Goal: Task Accomplishment & Management: Manage account settings

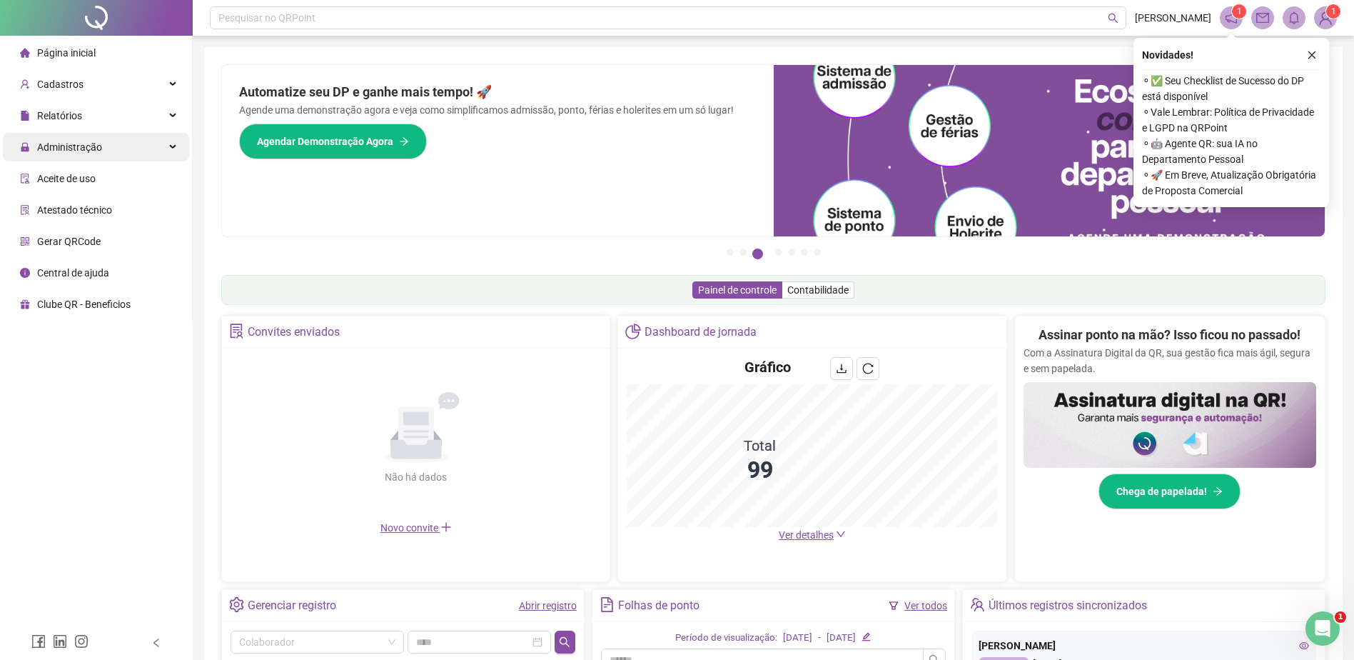
click at [136, 161] on div "Administração" at bounding box center [96, 147] width 186 height 29
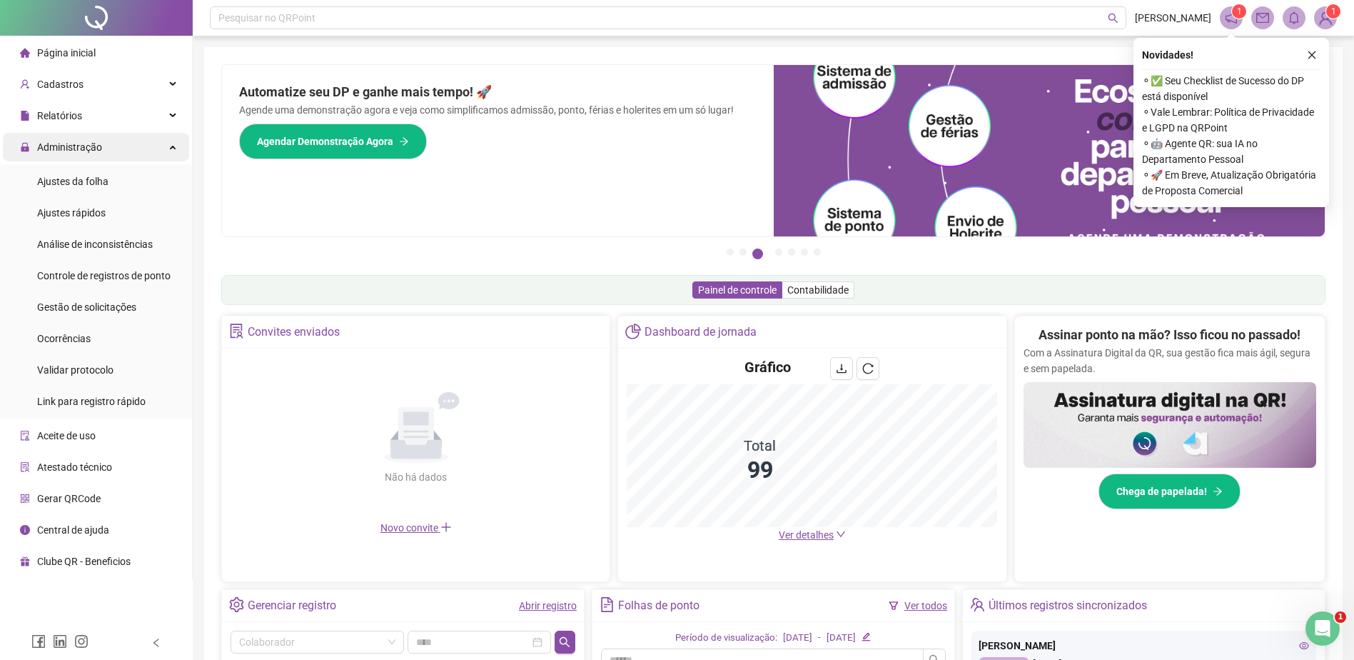
click at [136, 150] on div "Administração" at bounding box center [96, 147] width 186 height 29
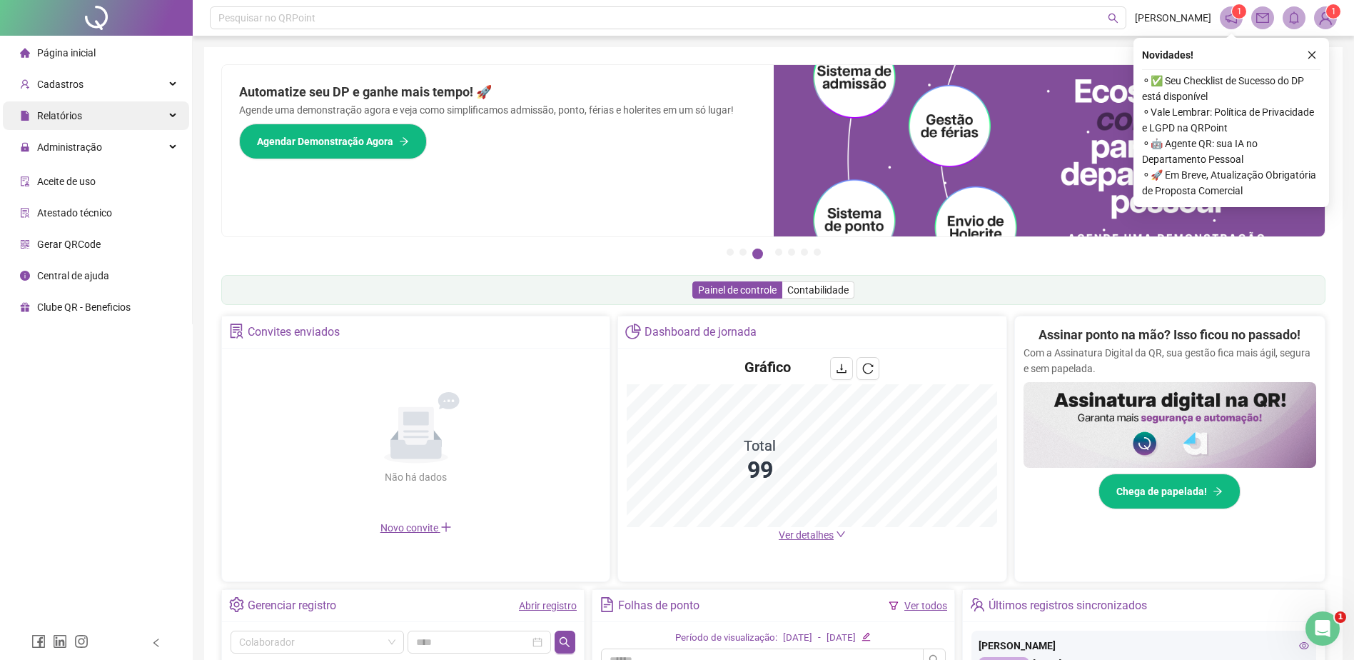
click at [130, 112] on div "Relatórios" at bounding box center [96, 115] width 186 height 29
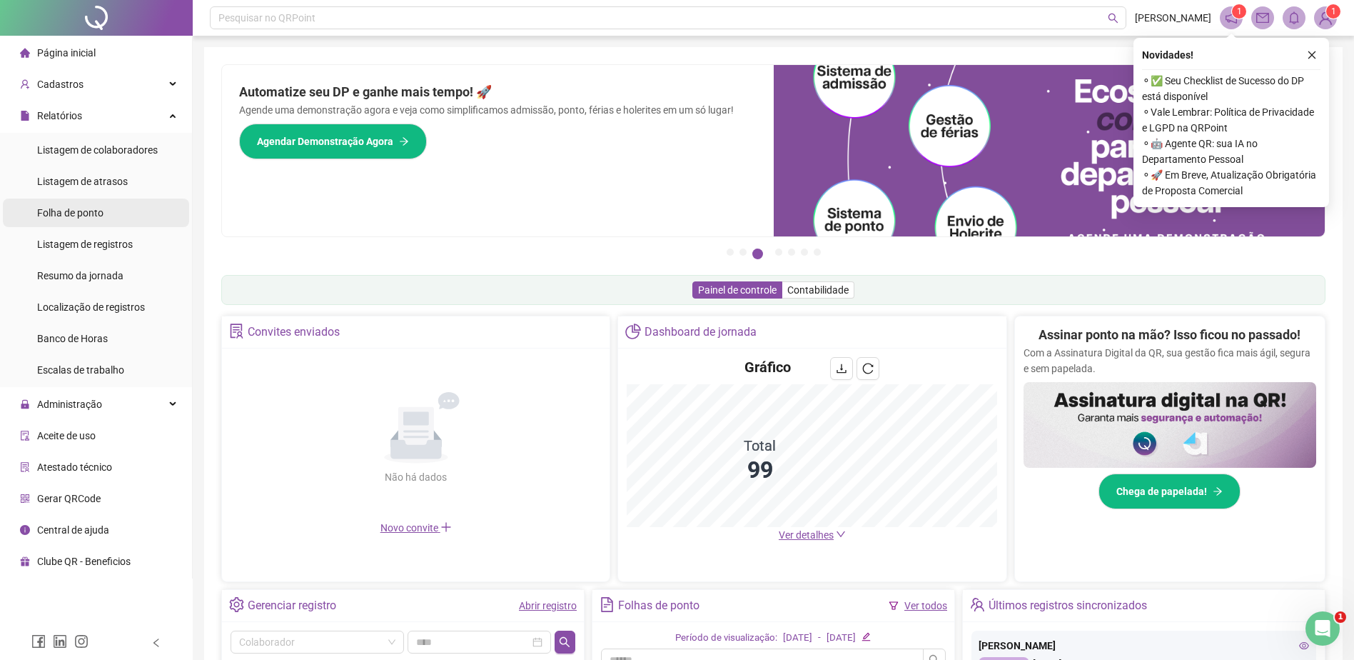
click at [96, 207] on span "Folha de ponto" at bounding box center [70, 212] width 66 height 11
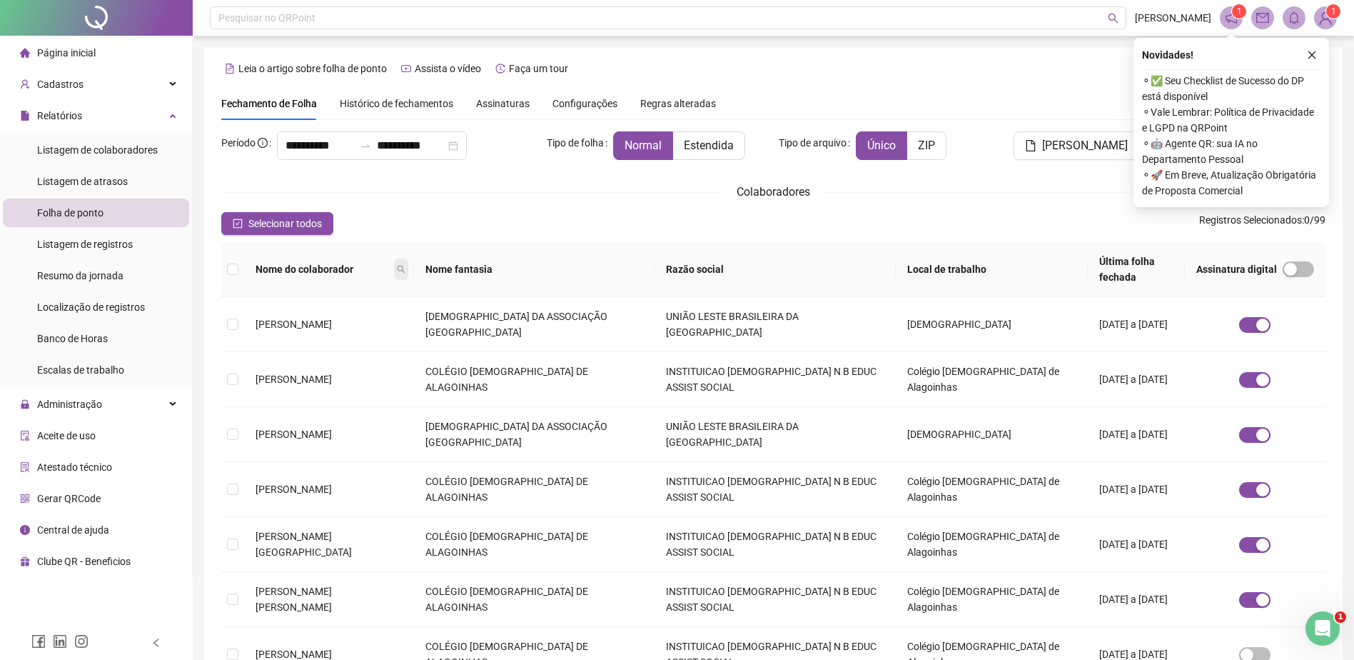
click at [408, 266] on span at bounding box center [401, 268] width 14 height 21
type input "**********"
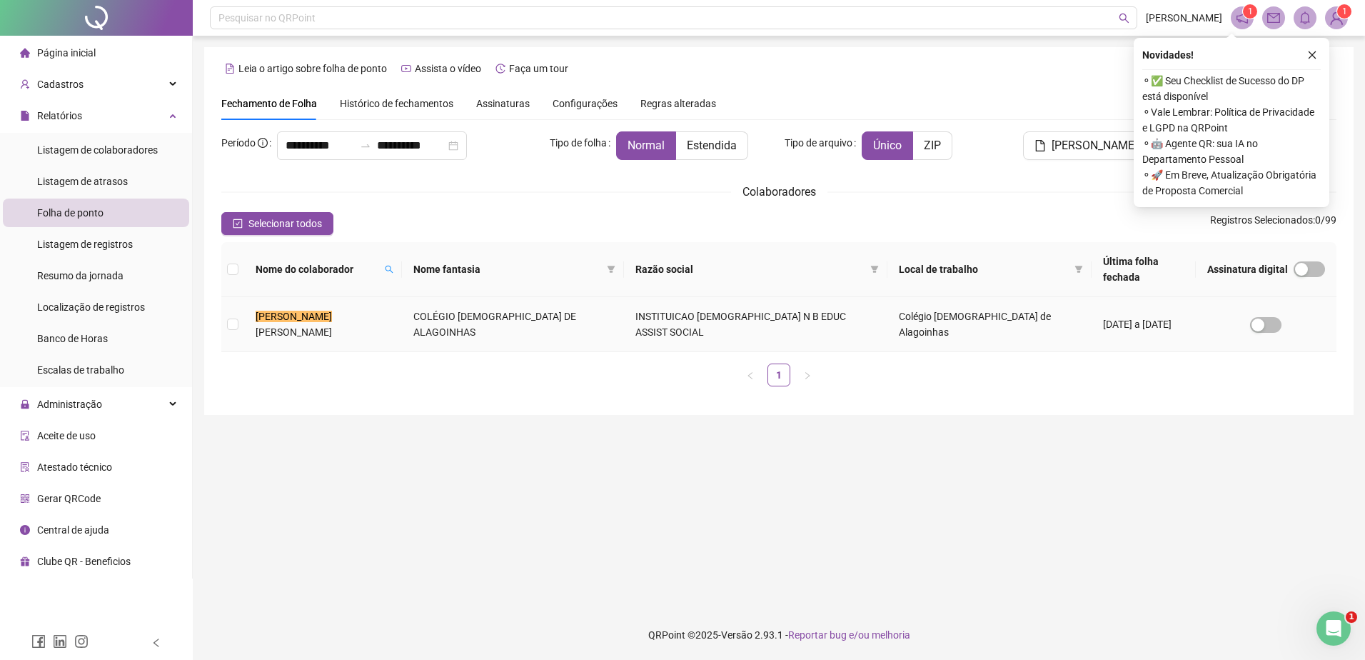
click at [402, 297] on td "[PERSON_NAME]" at bounding box center [323, 324] width 158 height 55
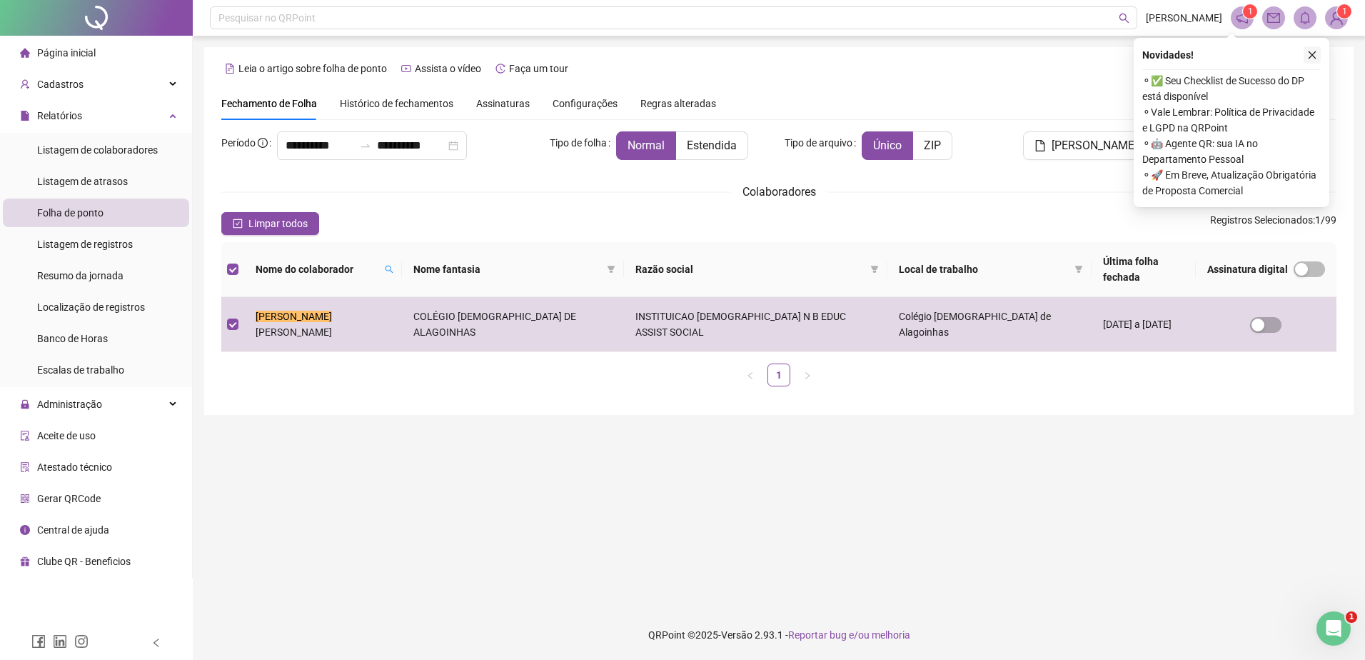
click at [1313, 58] on icon "close" at bounding box center [1312, 55] width 10 height 10
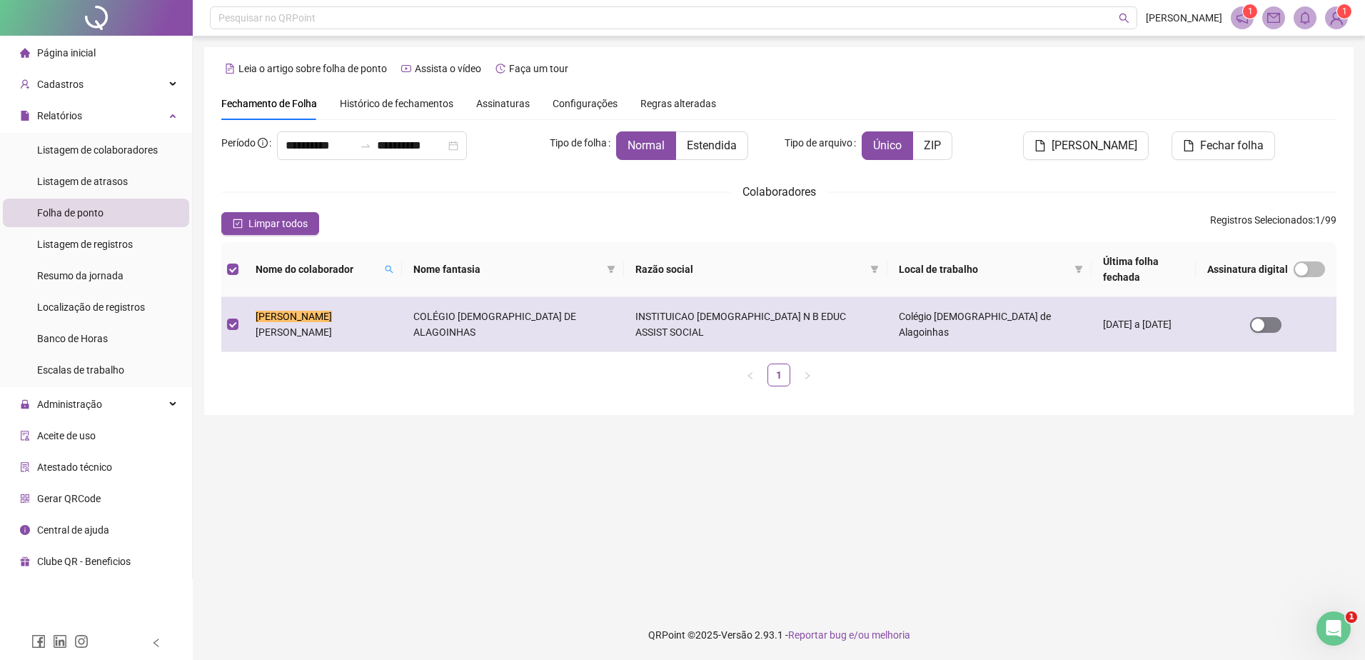
click at [1271, 317] on span "button" at bounding box center [1265, 325] width 31 height 16
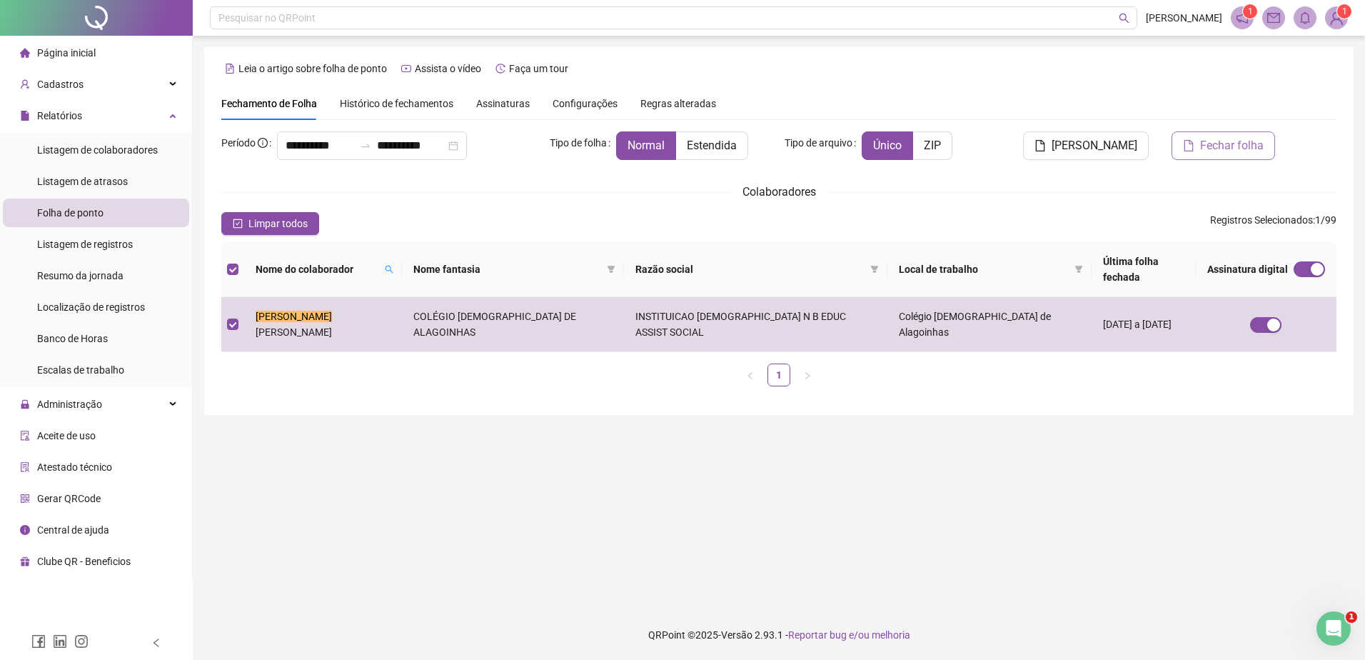
click at [1236, 156] on button "Fechar folha" at bounding box center [1223, 145] width 104 height 29
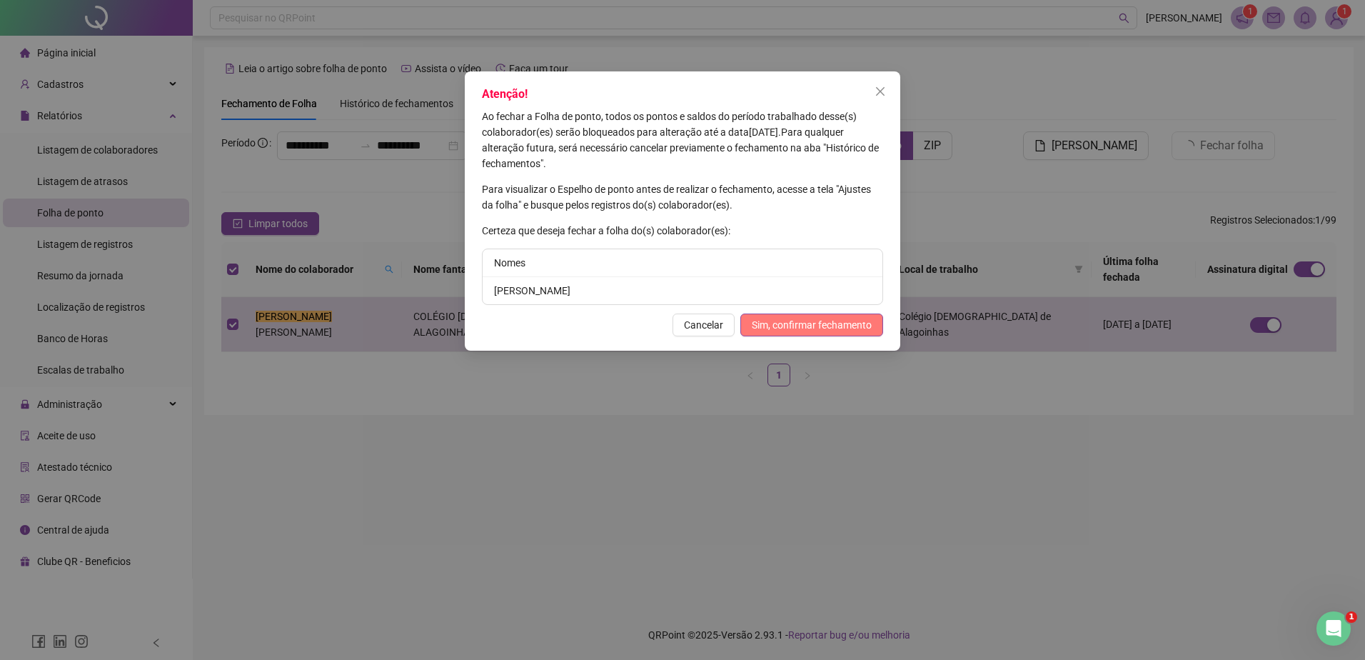
click at [849, 327] on span "Sim, confirmar fechamento" at bounding box center [812, 325] width 120 height 16
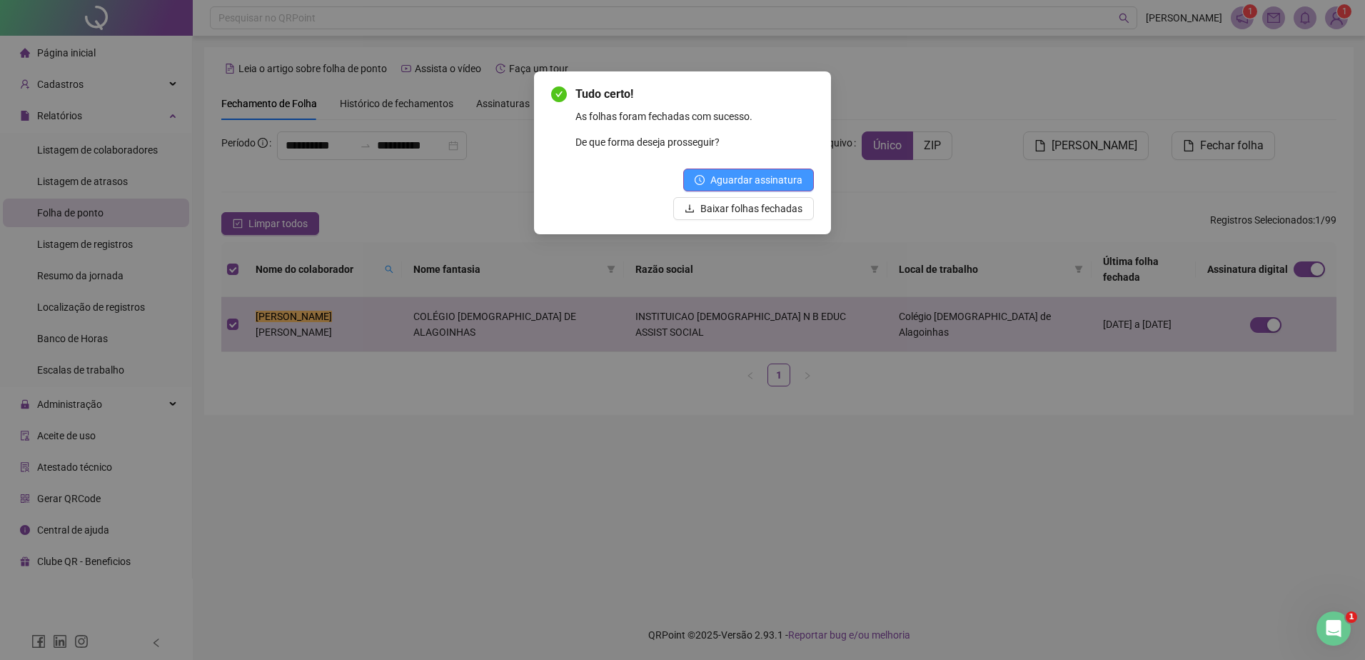
click at [755, 178] on span "Aguardar assinatura" at bounding box center [756, 180] width 92 height 16
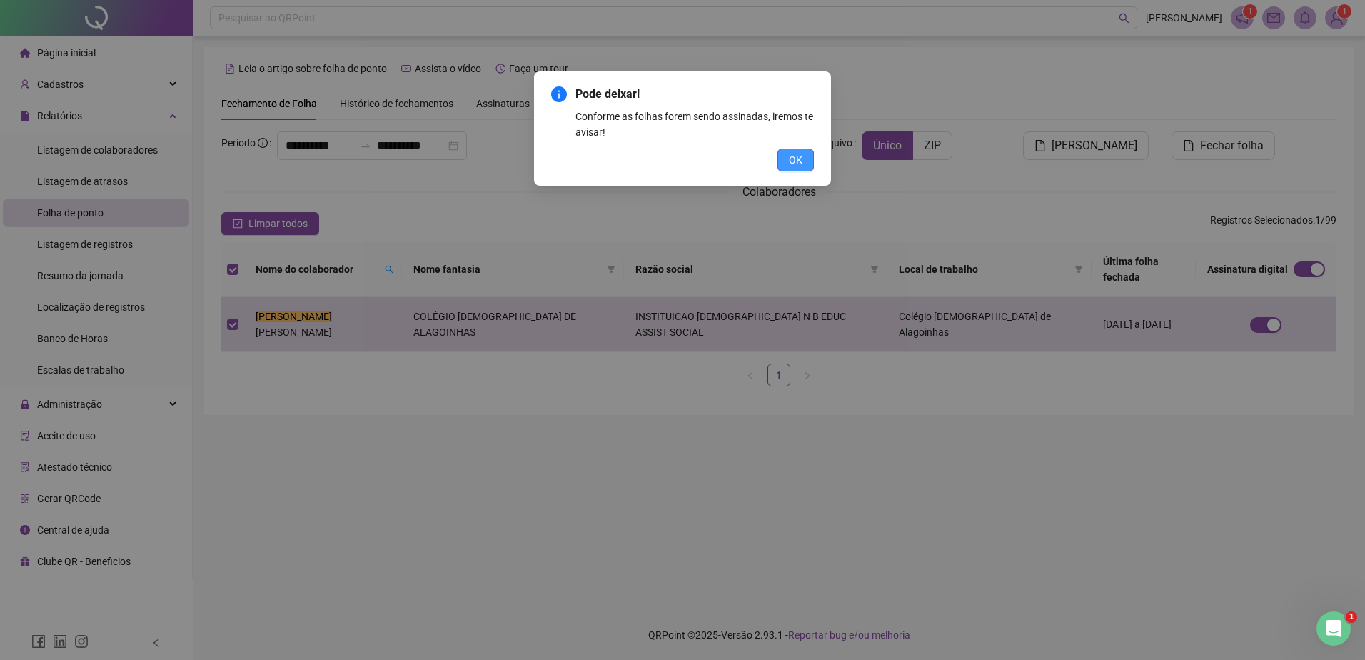
click at [795, 168] on button "OK" at bounding box center [795, 159] width 36 height 23
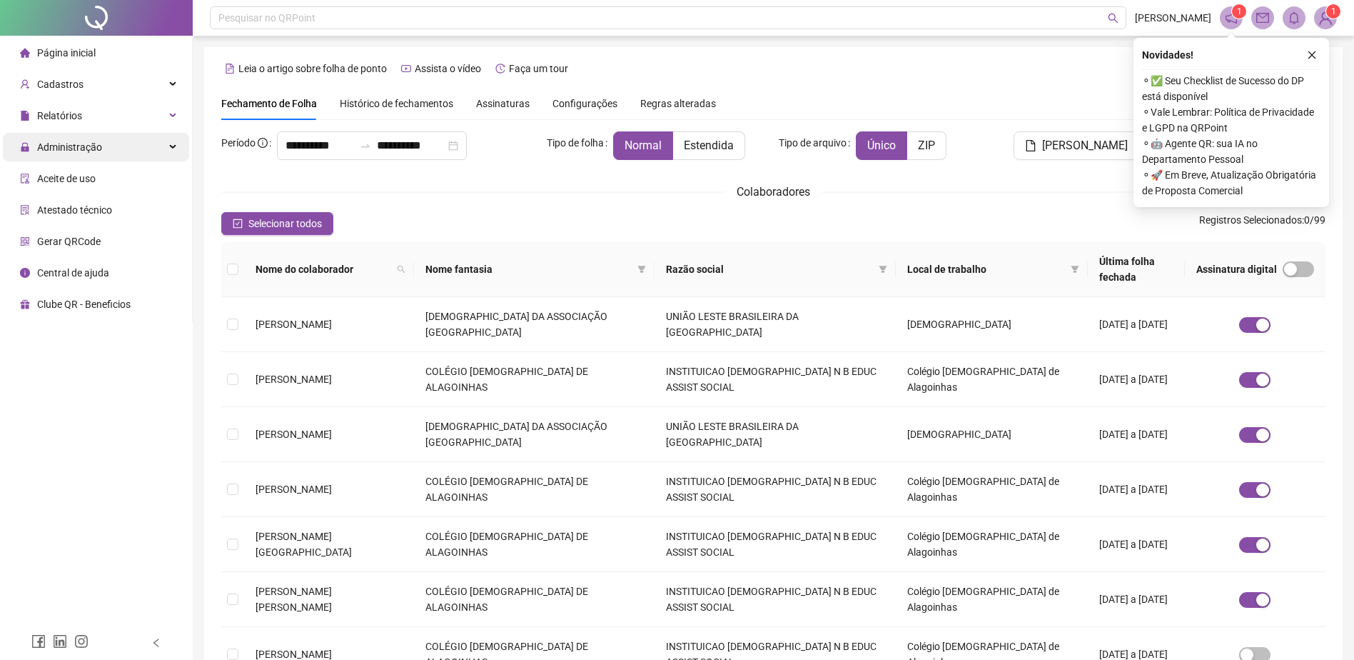
click at [136, 147] on div "Administração" at bounding box center [96, 147] width 186 height 29
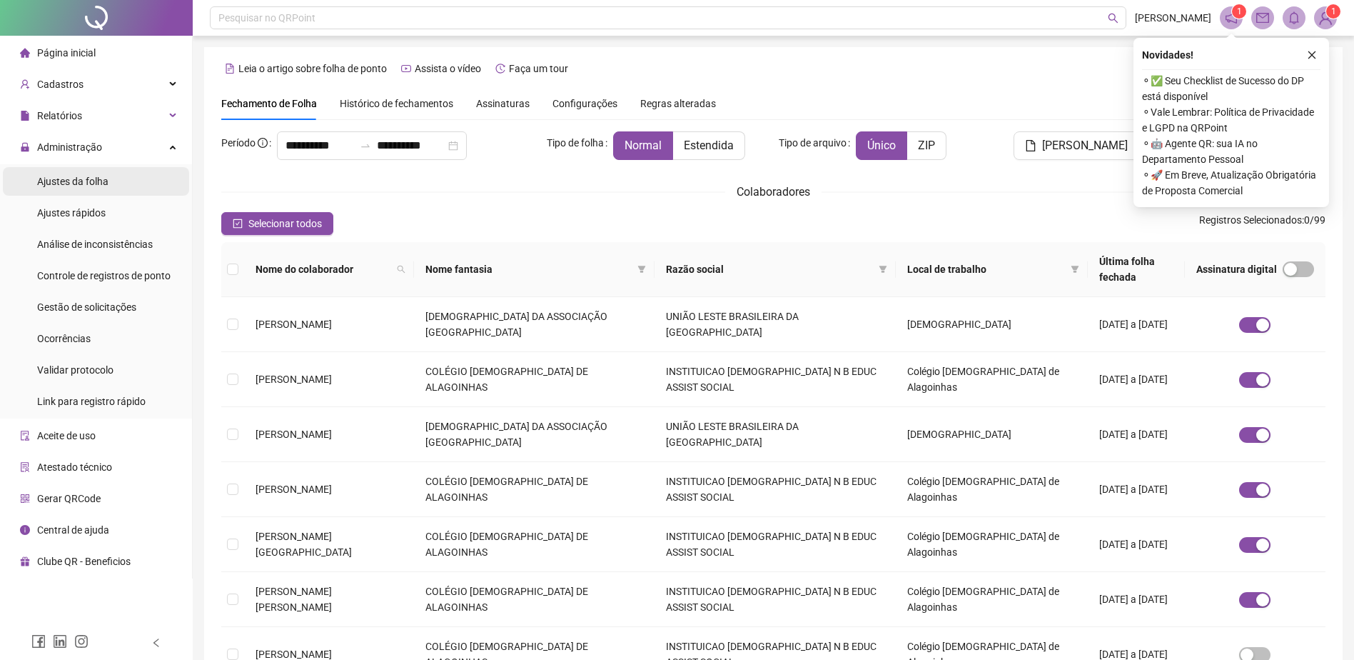
click at [118, 181] on li "Ajustes da folha" at bounding box center [96, 181] width 186 height 29
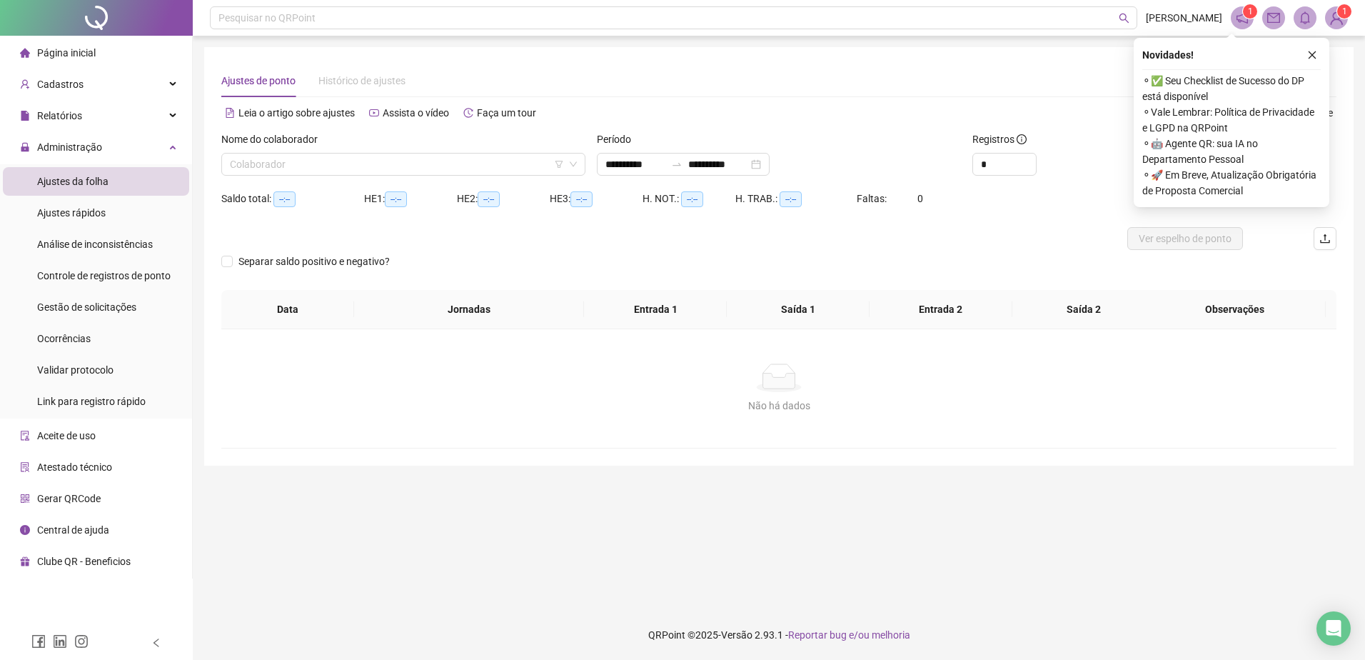
type input "**********"
click at [363, 165] on input "search" at bounding box center [397, 163] width 334 height 21
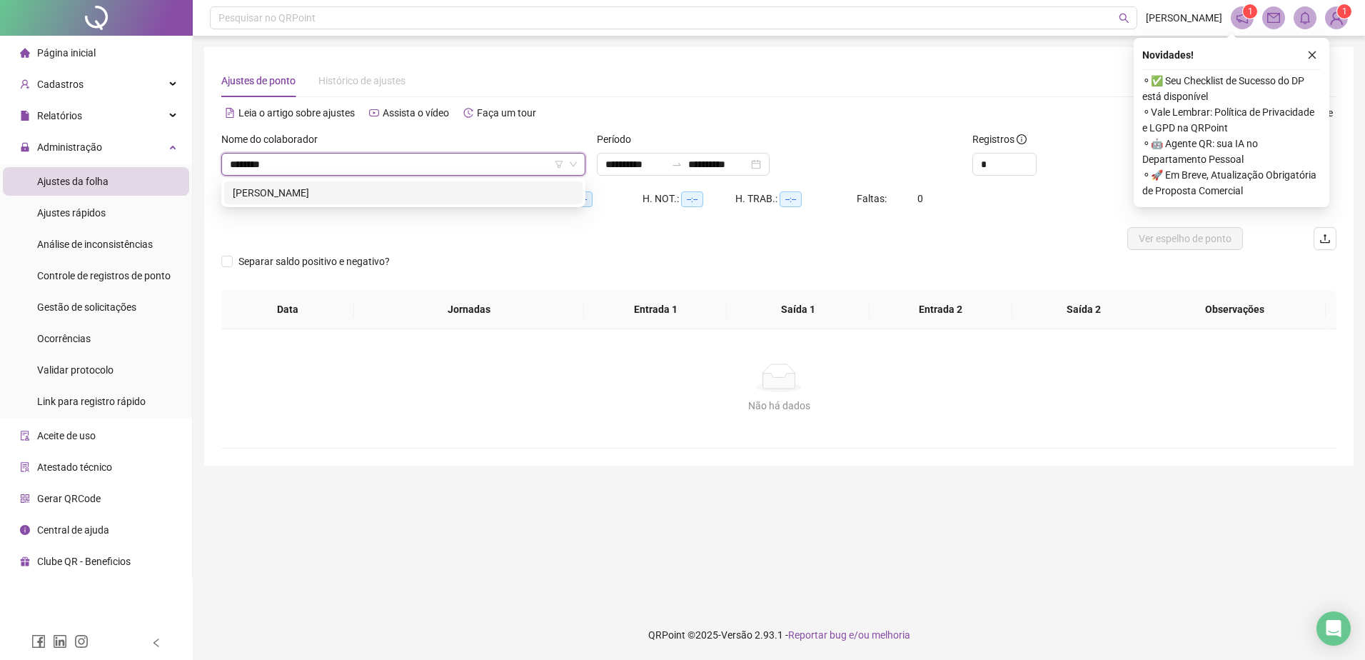
type input "********"
click at [440, 181] on div "297958 MARIA CLARA SANTANA CAMPOREZ" at bounding box center [403, 192] width 364 height 29
click at [456, 196] on div "[PERSON_NAME]" at bounding box center [403, 193] width 341 height 16
click at [1306, 54] on button "button" at bounding box center [1311, 54] width 17 height 17
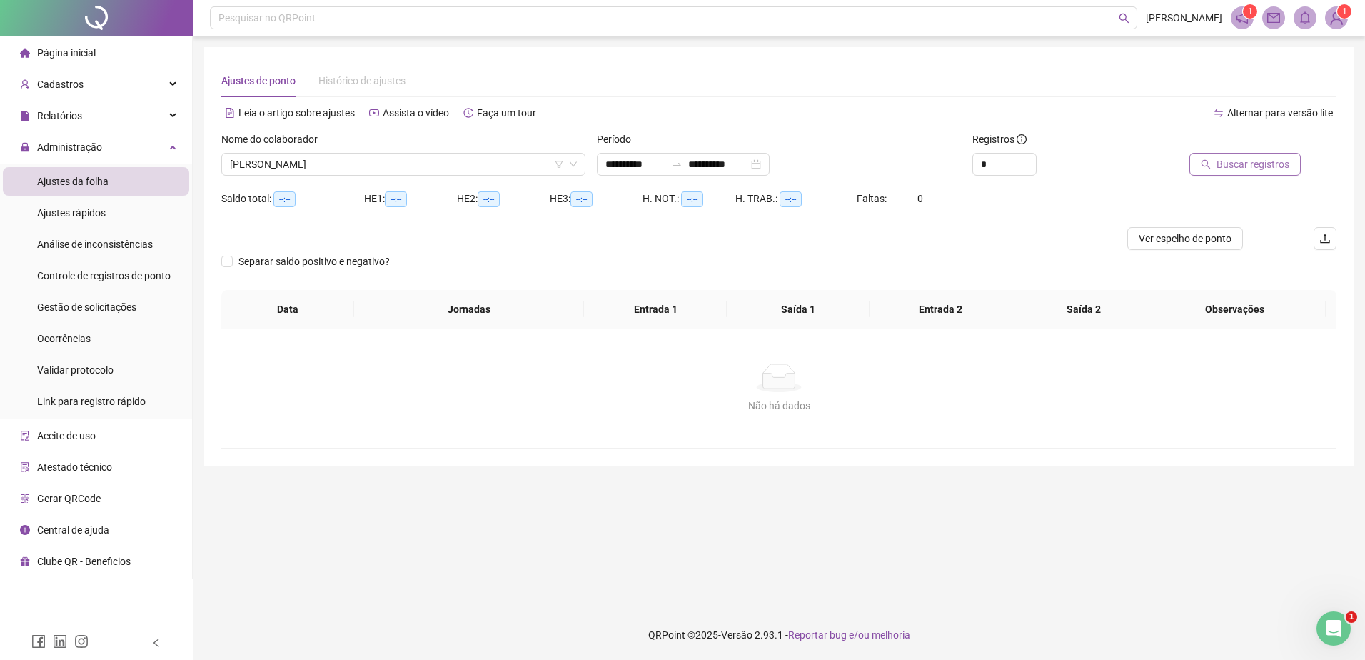
click at [1254, 158] on span "Buscar registros" at bounding box center [1252, 164] width 73 height 16
